Goal: Task Accomplishment & Management: Complete application form

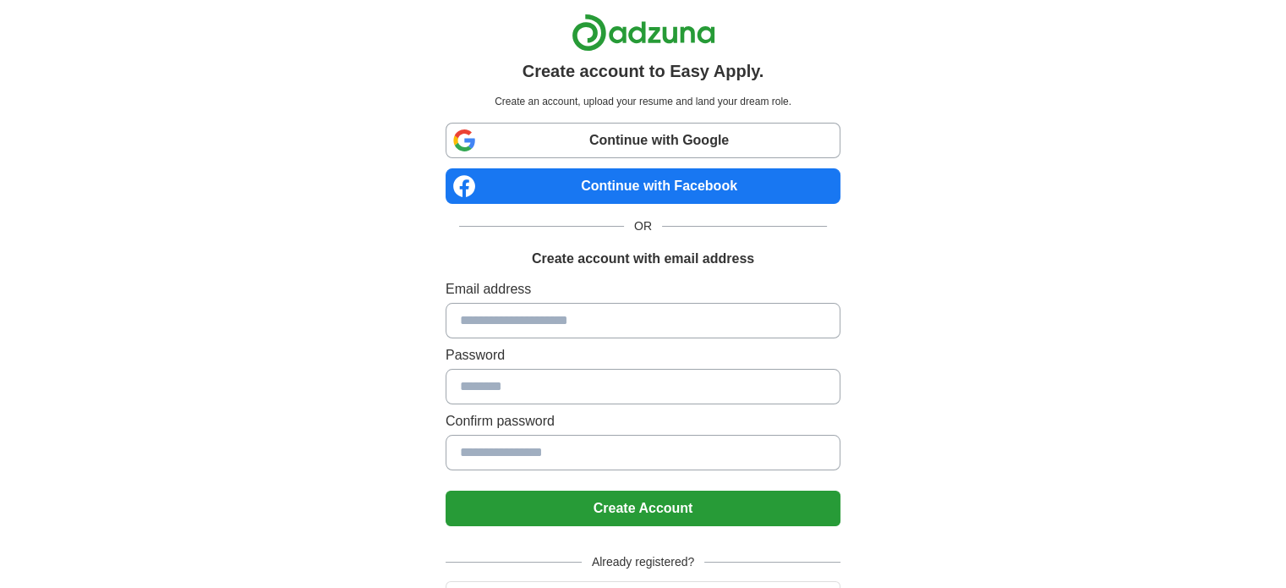
click at [485, 313] on input at bounding box center [643, 321] width 395 height 36
click at [508, 308] on input at bounding box center [643, 321] width 395 height 36
type input "********"
drag, startPoint x: 546, startPoint y: 321, endPoint x: 360, endPoint y: 320, distance: 186.0
click at [360, 320] on div "Create account to Easy Apply. Create an account, upload your resume and land yo…" at bounding box center [643, 339] width 1055 height 679
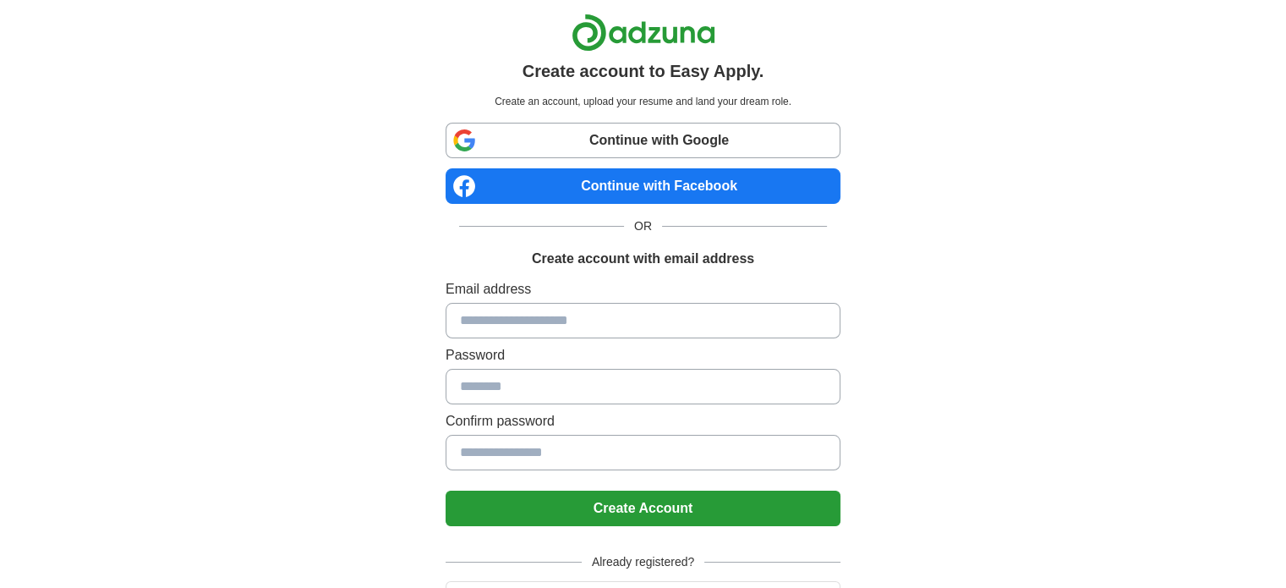
click at [675, 133] on link "Continue with Google" at bounding box center [643, 141] width 395 height 36
